Goal: Task Accomplishment & Management: Use online tool/utility

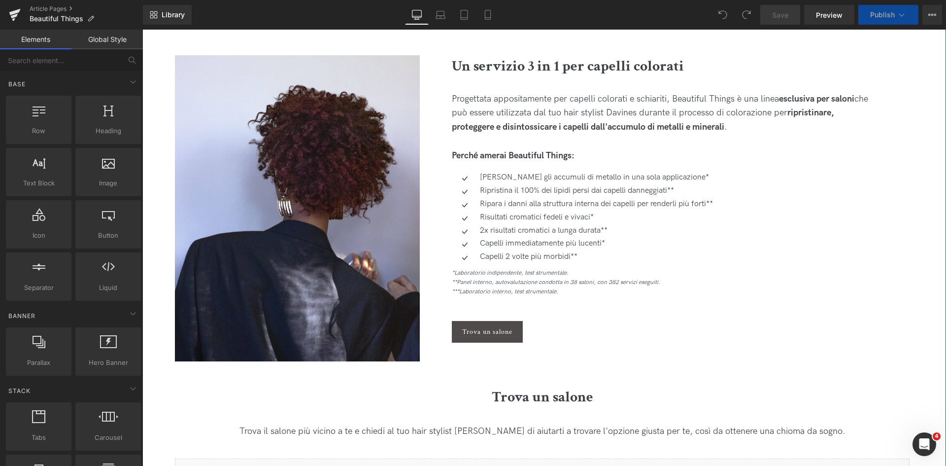
scroll to position [1236, 0]
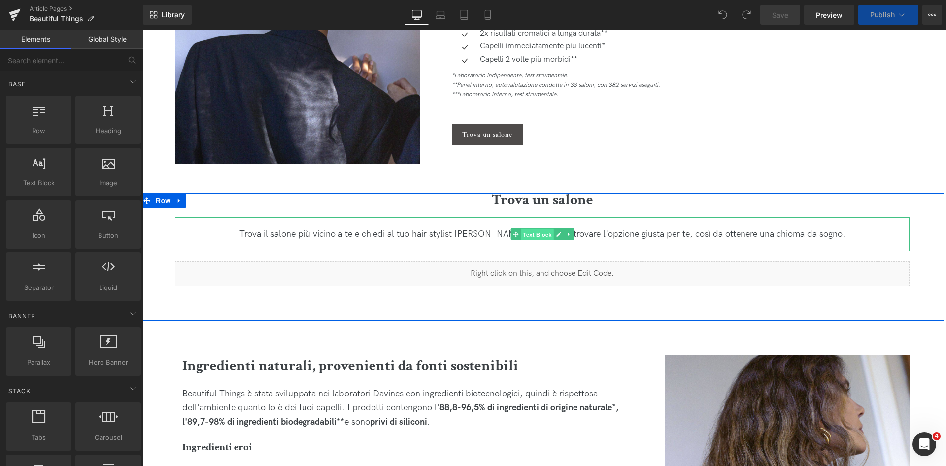
click at [533, 235] on span "Text Block" at bounding box center [537, 235] width 33 height 12
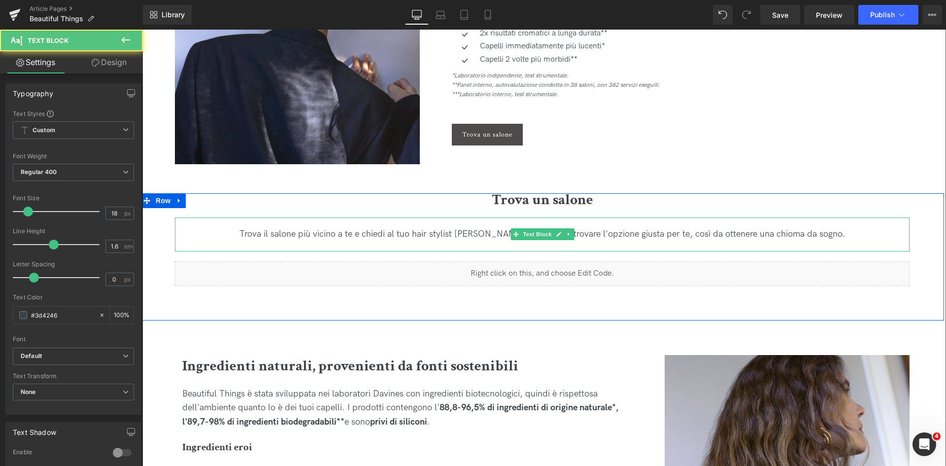
click at [462, 234] on div "Trova il salone più vicino a te e chiedi al tuo hair stylist [PERSON_NAME] di a…" at bounding box center [542, 234] width 735 height 14
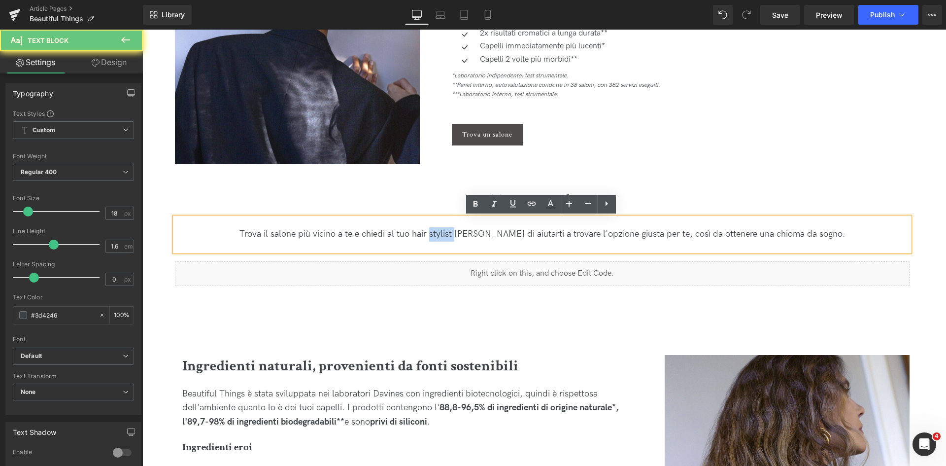
click at [462, 234] on div "Trova il salone più vicino a te e chiedi al tuo hair stylist [PERSON_NAME] di a…" at bounding box center [542, 234] width 735 height 14
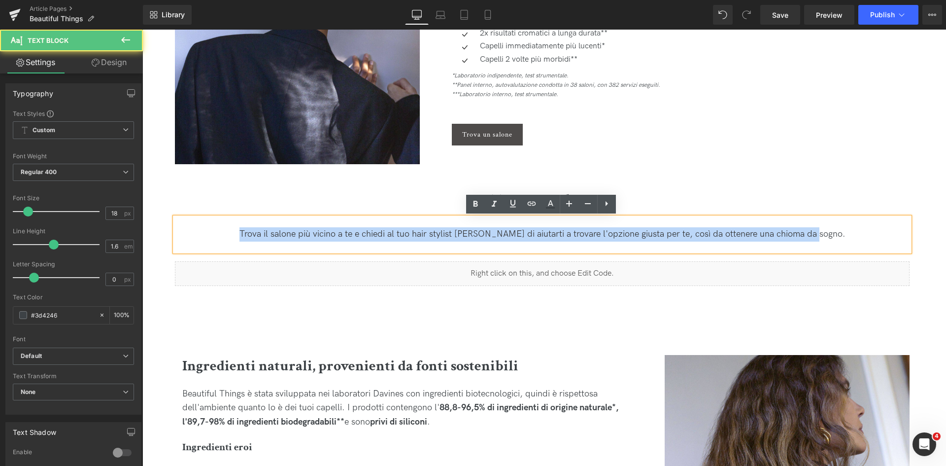
click at [462, 234] on div "Trova il salone più vicino a te e chiedi al tuo hair stylist [PERSON_NAME] di a…" at bounding box center [542, 234] width 735 height 14
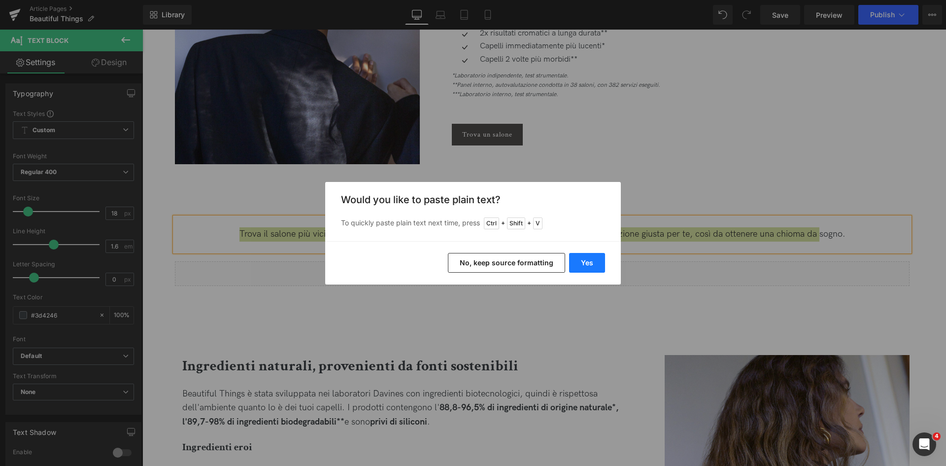
drag, startPoint x: 583, startPoint y: 262, endPoint x: 440, endPoint y: 233, distance: 145.4
click at [583, 262] on button "Yes" at bounding box center [587, 263] width 36 height 20
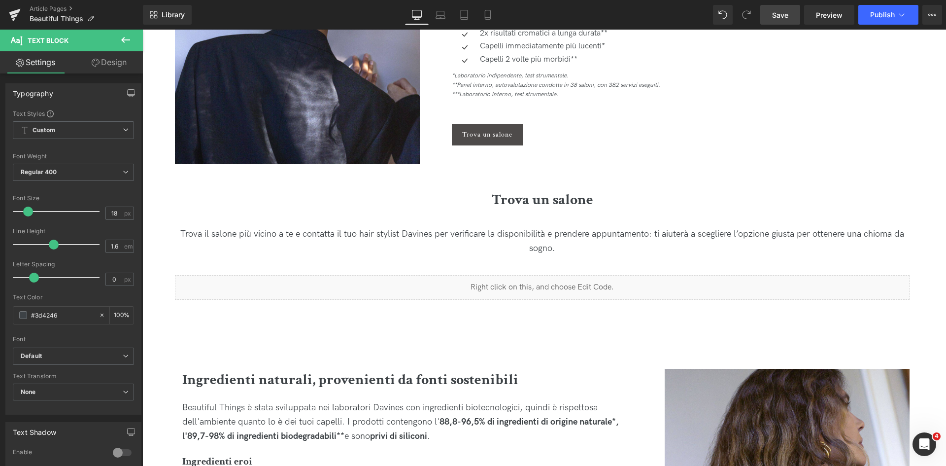
click at [784, 18] on span "Save" at bounding box center [780, 15] width 16 height 10
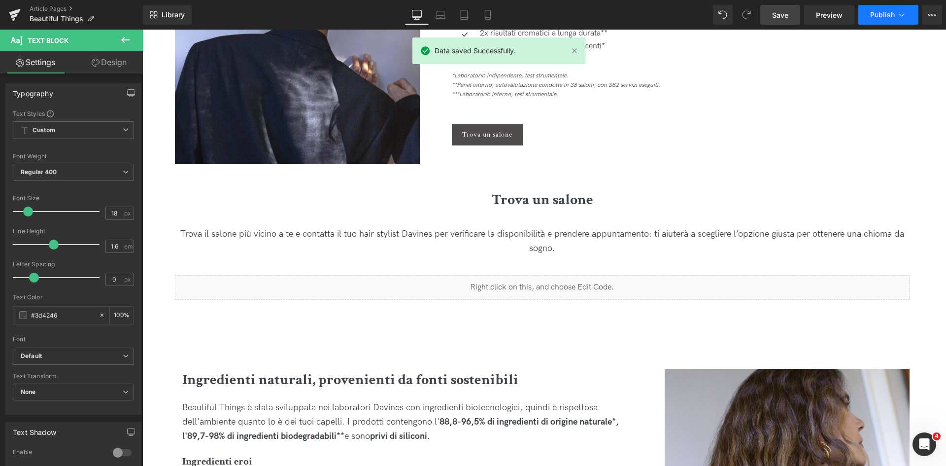
click at [902, 13] on icon at bounding box center [902, 15] width 10 height 10
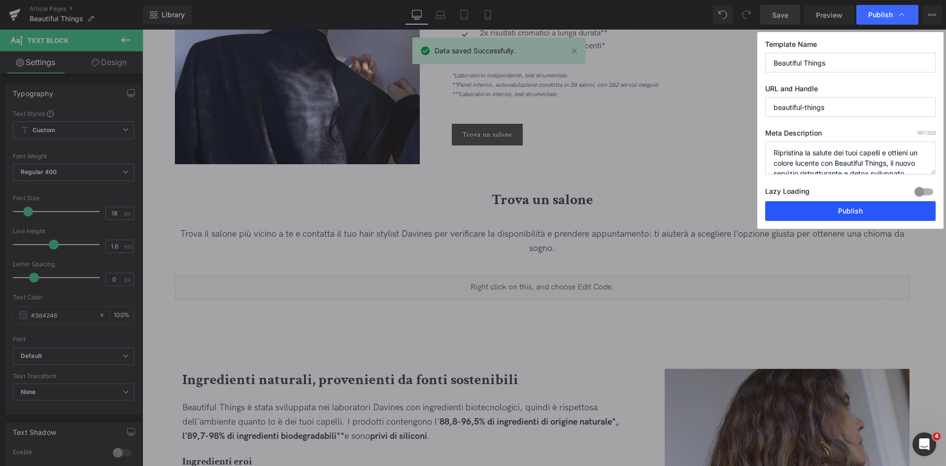
click at [826, 203] on button "Publish" at bounding box center [850, 211] width 170 height 20
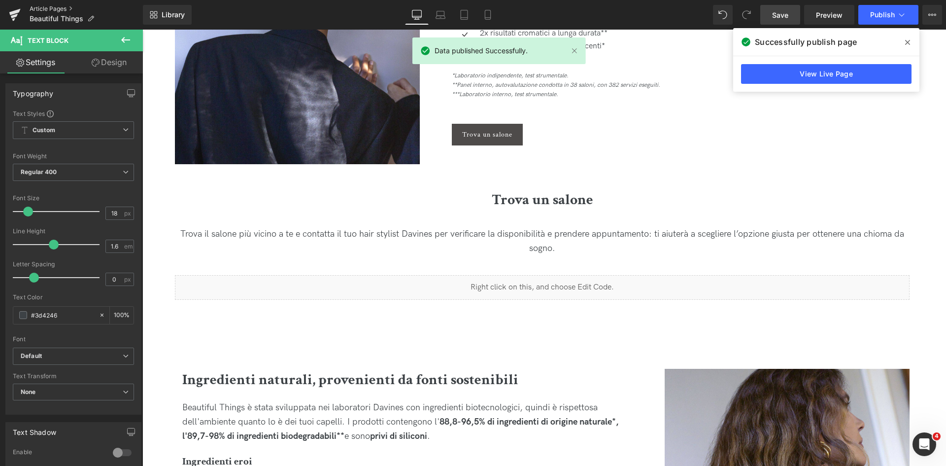
click at [36, 7] on link "Article Pages" at bounding box center [86, 9] width 113 height 8
